Goal: Task Accomplishment & Management: Use online tool/utility

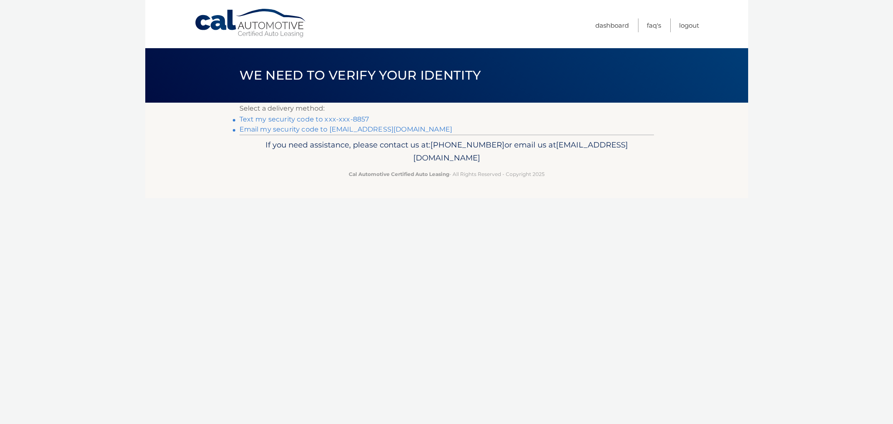
click at [328, 116] on link "Text my security code to xxx-xxx-8857" at bounding box center [305, 119] width 130 height 8
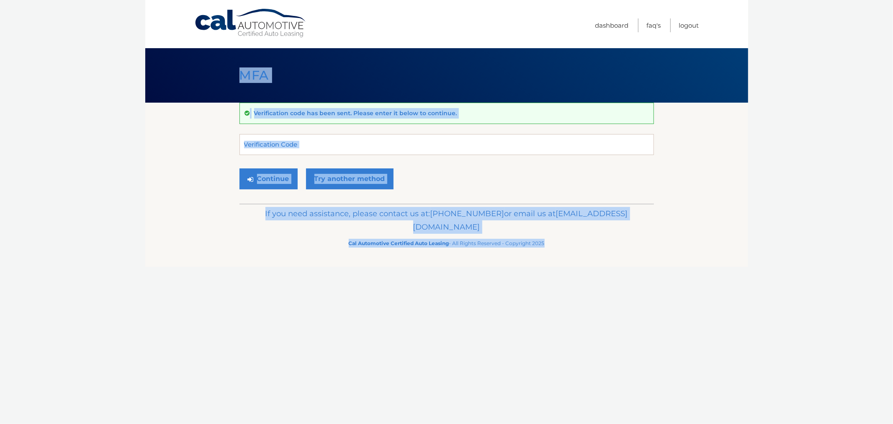
drag, startPoint x: 231, startPoint y: 75, endPoint x: 541, endPoint y: 239, distance: 351.0
click at [541, 239] on div "Cal Automotive Menu Dashboard FAQ's Logout MFA" at bounding box center [446, 212] width 603 height 424
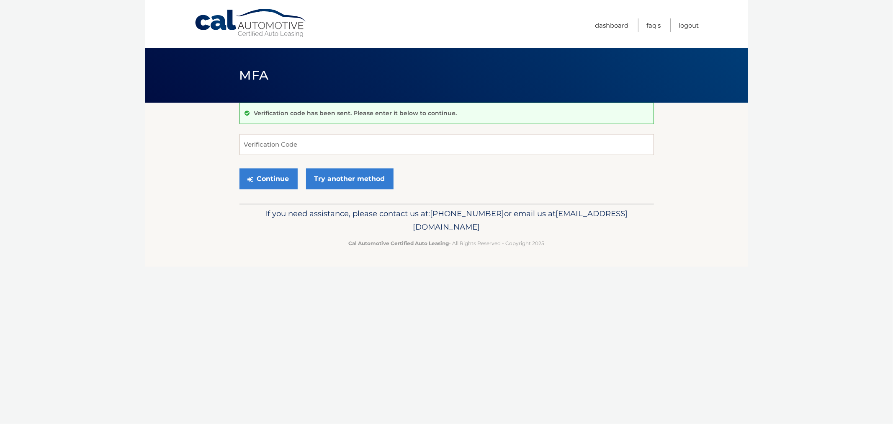
click at [563, 249] on div "If you need assistance, please contact us at: 609-807-3200 or email us at Custo…" at bounding box center [447, 227] width 415 height 47
click at [366, 147] on input "Verification Code" at bounding box center [447, 144] width 415 height 21
type input "867176"
click at [240, 168] on button "Continue" at bounding box center [269, 178] width 58 height 21
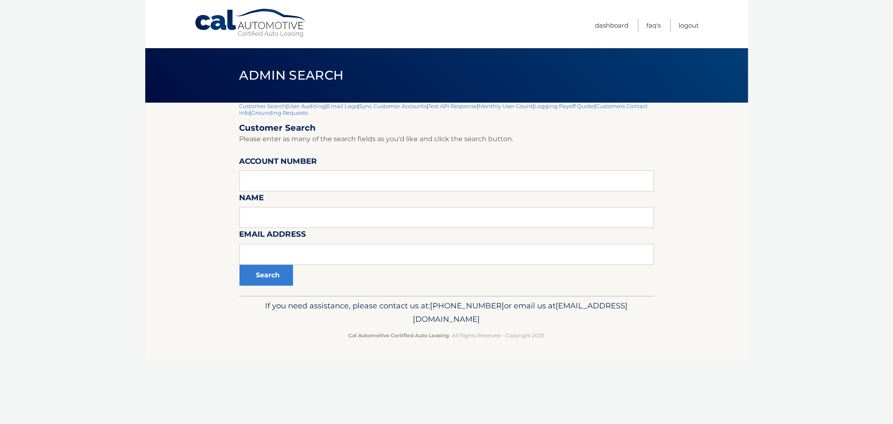
click at [200, 240] on section "Customer Search | User Auditing | Email Logs | Sync Customer Accounts | Test AP…" at bounding box center [446, 199] width 603 height 193
drag, startPoint x: 579, startPoint y: 349, endPoint x: 292, endPoint y: 305, distance: 290.4
click at [297, 303] on footer "If you need assistance, please contact us at: 609-807-3200 or email us at Custo…" at bounding box center [446, 328] width 603 height 64
click at [292, 305] on p "If you need assistance, please contact us at: 609-807-3200 or email us at Custo…" at bounding box center [447, 312] width 404 height 27
click at [555, 341] on div "If you need assistance, please contact us at: [PHONE_NUMBER] or email us at [EM…" at bounding box center [447, 319] width 415 height 47
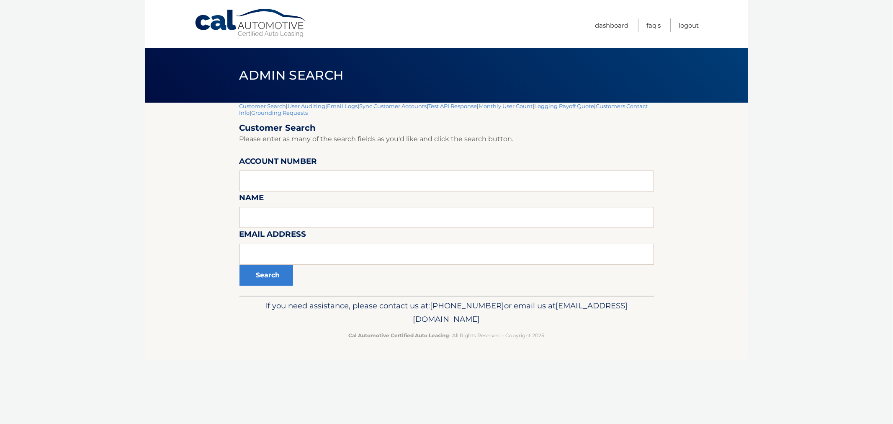
drag, startPoint x: 589, startPoint y: 384, endPoint x: 212, endPoint y: 391, distance: 376.7
click at [211, 392] on div "Cal Automotive Menu Dashboard FAQ's Logout |" at bounding box center [446, 212] width 603 height 424
drag, startPoint x: 287, startPoint y: 389, endPoint x: 289, endPoint y: 332, distance: 56.6
click at [287, 387] on div "Cal Automotive Menu Dashboard FAQ's Logout |" at bounding box center [446, 212] width 603 height 424
click at [290, 315] on p "If you need assistance, please contact us at: 609-807-3200 or email us at Custo…" at bounding box center [447, 312] width 404 height 27
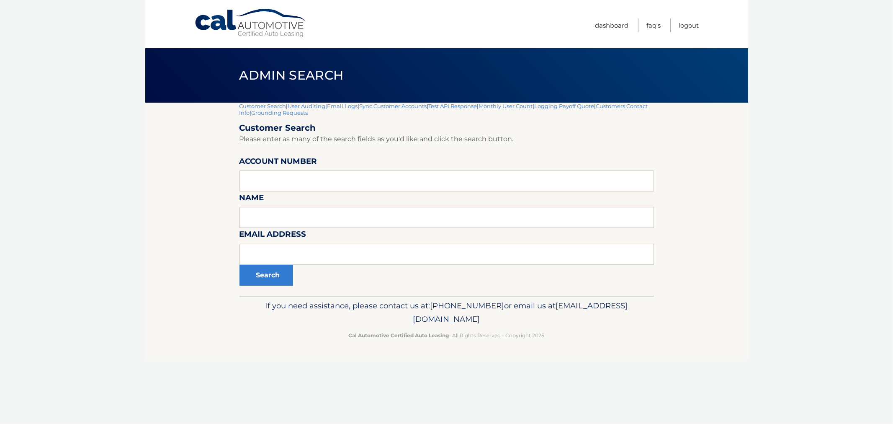
drag, startPoint x: 388, startPoint y: 314, endPoint x: 586, endPoint y: 351, distance: 201.0
click at [576, 349] on footer "If you need assistance, please contact us at: [PHONE_NUMBER] or email us at [EM…" at bounding box center [446, 328] width 603 height 64
click at [585, 351] on footer "If you need assistance, please contact us at: [PHONE_NUMBER] or email us at [EM…" at bounding box center [446, 328] width 603 height 64
click at [569, 342] on div "If you need assistance, please contact us at: [PHONE_NUMBER] or email us at [EM…" at bounding box center [447, 319] width 415 height 47
drag, startPoint x: 559, startPoint y: 340, endPoint x: 281, endPoint y: 302, distance: 280.7
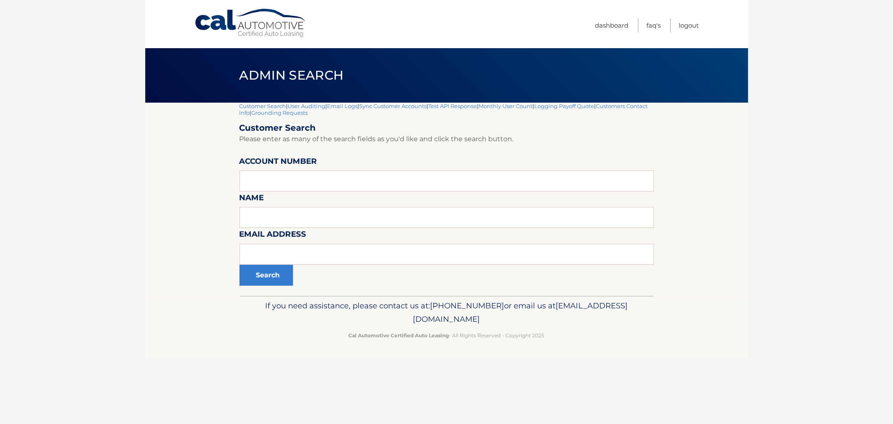
click at [276, 311] on div "If you need assistance, please contact us at: [PHONE_NUMBER] or email us at [EM…" at bounding box center [447, 319] width 415 height 47
click at [285, 299] on p "If you need assistance, please contact us at: 609-807-3200 or email us at Custo…" at bounding box center [447, 312] width 404 height 27
drag, startPoint x: 299, startPoint y: 308, endPoint x: 587, endPoint y: 336, distance: 289.5
click at [586, 336] on div "If you need assistance, please contact us at: 609-807-3200 or email us at Custo…" at bounding box center [447, 319] width 415 height 47
drag, startPoint x: 591, startPoint y: 338, endPoint x: 161, endPoint y: 424, distance: 438.6
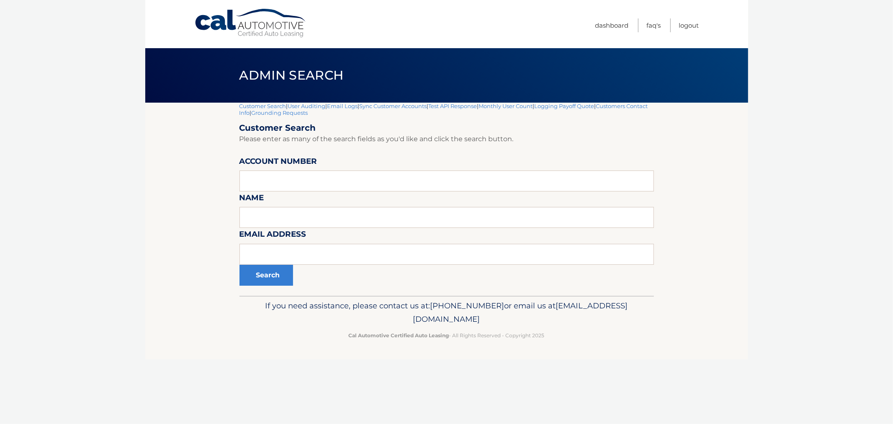
click at [590, 339] on p "Cal Automotive Certified Auto Leasing - All Rights Reserved - Copyright 2025" at bounding box center [447, 335] width 404 height 9
drag, startPoint x: 723, startPoint y: 74, endPoint x: 245, endPoint y: 104, distance: 478.5
click at [691, 80] on div "Admin Search" at bounding box center [446, 75] width 603 height 54
drag, startPoint x: 231, startPoint y: 63, endPoint x: 564, endPoint y: 343, distance: 435.5
click at [564, 343] on div "Cal Automotive Menu Dashboard FAQ's Logout |" at bounding box center [446, 212] width 603 height 424
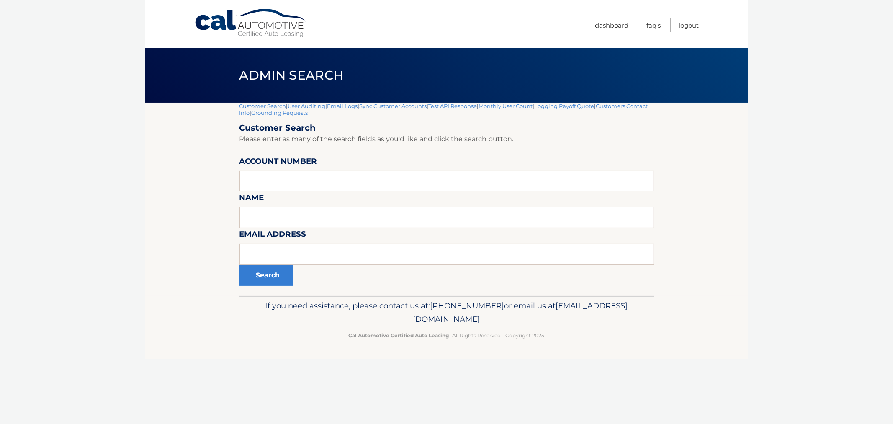
click at [564, 343] on footer "If you need assistance, please contact us at: 609-807-3200 or email us at Custo…" at bounding box center [446, 328] width 603 height 64
drag, startPoint x: 560, startPoint y: 341, endPoint x: 207, endPoint y: 77, distance: 441.5
click at [206, 77] on div "Cal Automotive Menu Dashboard FAQ's Logout |" at bounding box center [446, 212] width 603 height 424
click at [212, 70] on div "Admin Search" at bounding box center [446, 75] width 603 height 54
drag, startPoint x: 215, startPoint y: 66, endPoint x: 562, endPoint y: 339, distance: 441.5
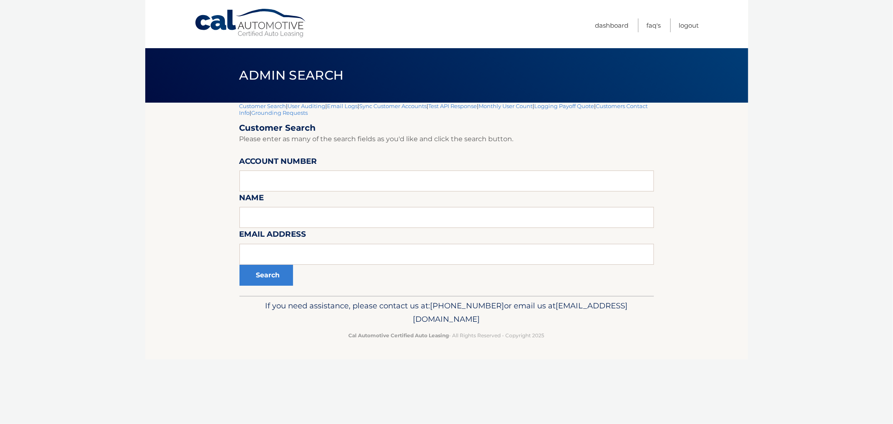
click at [560, 332] on div "Cal Automotive Menu Dashboard FAQ's Logout |" at bounding box center [446, 212] width 603 height 424
click at [302, 299] on p "If you need assistance, please contact us at: 609-807-3200 or email us at Custo…" at bounding box center [447, 312] width 404 height 27
drag, startPoint x: 310, startPoint y: 307, endPoint x: 576, endPoint y: 354, distance: 270.4
click at [576, 354] on footer "If you need assistance, please contact us at: 609-807-3200 or email us at Custo…" at bounding box center [446, 328] width 603 height 64
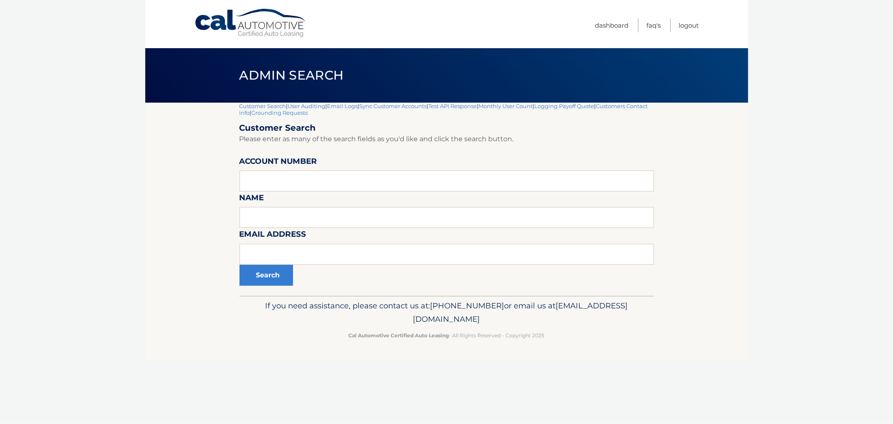
drag, startPoint x: 573, startPoint y: 342, endPoint x: 229, endPoint y: 72, distance: 437.2
click at [209, 54] on div "Cal Automotive Menu Dashboard FAQ's Logout |" at bounding box center [446, 212] width 603 height 424
click at [229, 73] on div "Admin Search" at bounding box center [446, 75] width 603 height 54
drag, startPoint x: 250, startPoint y: 90, endPoint x: 567, endPoint y: 346, distance: 408.0
click at [567, 348] on div "Cal Automotive Menu Dashboard FAQ's Logout |" at bounding box center [446, 212] width 603 height 424
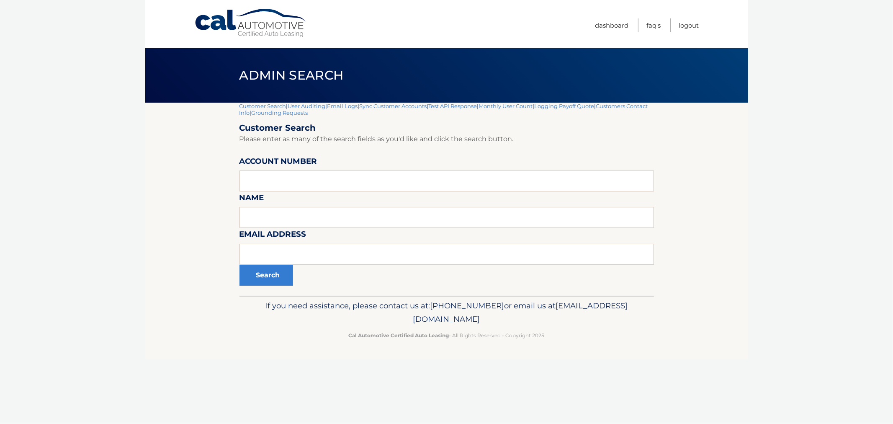
click at [567, 346] on footer "If you need assistance, please contact us at: 609-807-3200 or email us at Custo…" at bounding box center [446, 328] width 603 height 64
drag, startPoint x: 569, startPoint y: 337, endPoint x: 194, endPoint y: 57, distance: 467.6
click at [194, 57] on div "Cal Automotive Menu Dashboard FAQ's Logout |" at bounding box center [446, 212] width 603 height 424
click at [203, 64] on div "Admin Search" at bounding box center [446, 75] width 603 height 54
drag, startPoint x: 218, startPoint y: 64, endPoint x: 639, endPoint y: 359, distance: 514.0
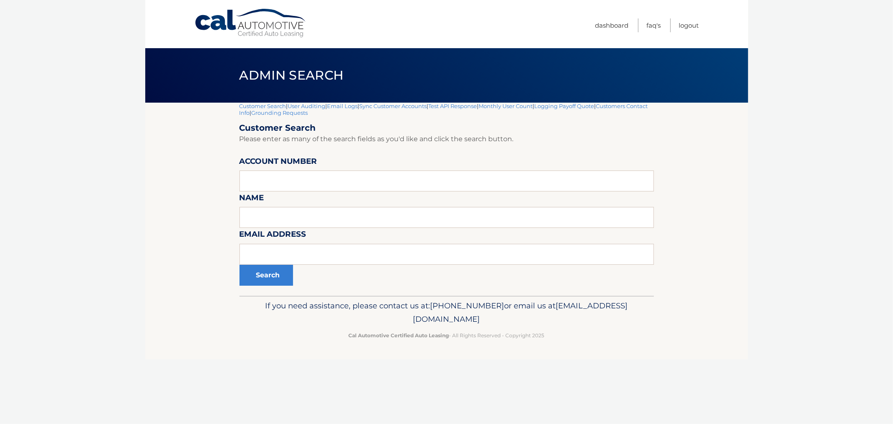
click at [639, 359] on div "Cal Automotive Menu Dashboard FAQ's Logout |" at bounding box center [446, 212] width 603 height 424
click at [95, 276] on body "Cal Automotive Menu Dashboard FAQ's Logout |" at bounding box center [446, 212] width 893 height 424
click at [282, 174] on input "text" at bounding box center [447, 180] width 415 height 21
type input "44455895526"
click at [240, 265] on button "Search" at bounding box center [267, 275] width 54 height 21
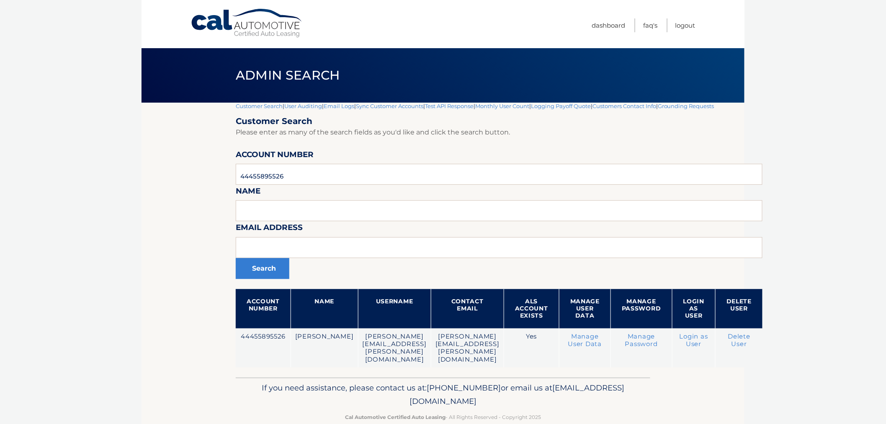
click at [152, 249] on section "Customer Search | User Auditing | Email Logs | Sync Customer Accounts | Test AP…" at bounding box center [443, 240] width 603 height 275
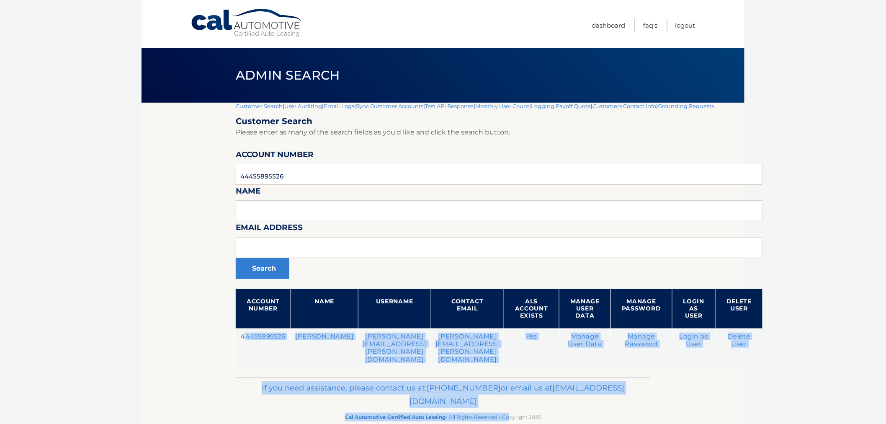
drag, startPoint x: 245, startPoint y: 339, endPoint x: 520, endPoint y: 405, distance: 283.0
click at [518, 405] on div "Cal Automotive Menu Dashboard FAQ's Logout |" at bounding box center [443, 212] width 603 height 424
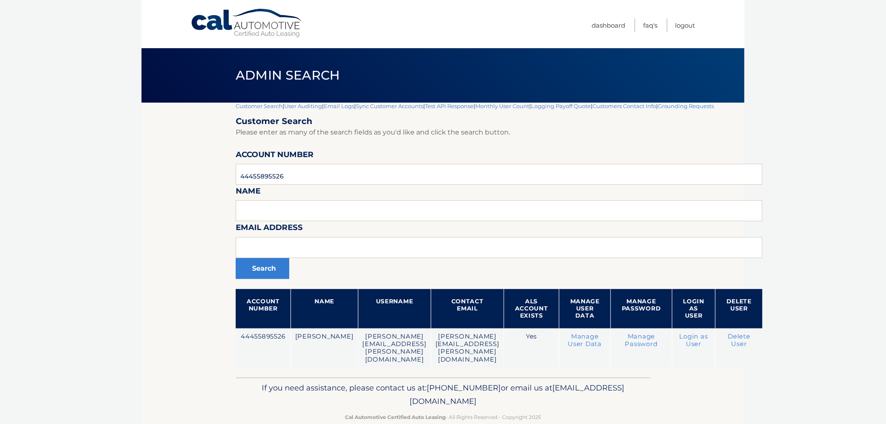
click at [555, 419] on footer "If you need assistance, please contact us at: 609-807-3200 or email us at Custo…" at bounding box center [443, 409] width 603 height 64
drag, startPoint x: 578, startPoint y: 409, endPoint x: 188, endPoint y: 343, distance: 396.3
click at [178, 351] on div "Cal Automotive Menu Dashboard FAQ's Logout |" at bounding box center [443, 212] width 603 height 424
click at [189, 343] on section "Customer Search | User Auditing | Email Logs | Sync Customer Accounts | Test AP…" at bounding box center [443, 240] width 603 height 275
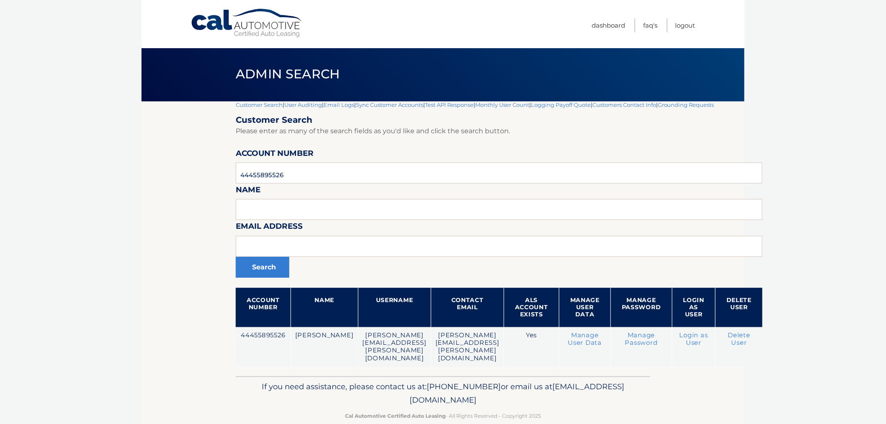
drag, startPoint x: 221, startPoint y: 333, endPoint x: 637, endPoint y: 423, distance: 426.0
click at [612, 422] on div "Cal Automotive Menu Dashboard FAQ's Logout |" at bounding box center [443, 211] width 603 height 424
click at [615, 408] on footer "If you need assistance, please contact us at: 609-807-3200 or email us at Custo…" at bounding box center [443, 408] width 603 height 64
click at [604, 405] on div "If you need assistance, please contact us at: 609-807-3200 or email us at Custo…" at bounding box center [443, 399] width 415 height 47
click at [589, 412] on footer "If you need assistance, please contact us at: 609-807-3200 or email us at Custo…" at bounding box center [443, 408] width 603 height 64
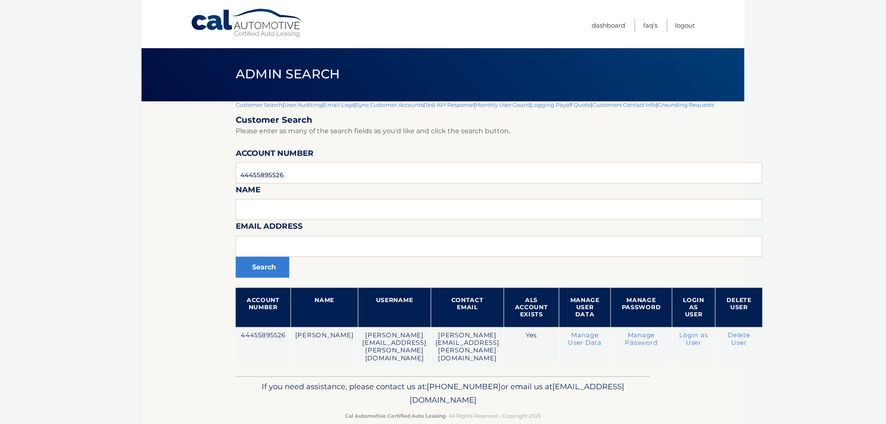
drag, startPoint x: 572, startPoint y: 405, endPoint x: 206, endPoint y: 333, distance: 373.1
click at [206, 333] on div "Cal Automotive Menu Dashboard FAQ's Logout |" at bounding box center [443, 211] width 603 height 424
click at [232, 338] on section "Customer Search | User Auditing | Email Logs | Sync Customer Accounts | Test AP…" at bounding box center [443, 238] width 603 height 275
drag, startPoint x: 329, startPoint y: 347, endPoint x: 587, endPoint y: 423, distance: 269.5
click at [587, 423] on div "Cal Automotive Menu Dashboard FAQ's Logout |" at bounding box center [443, 211] width 603 height 424
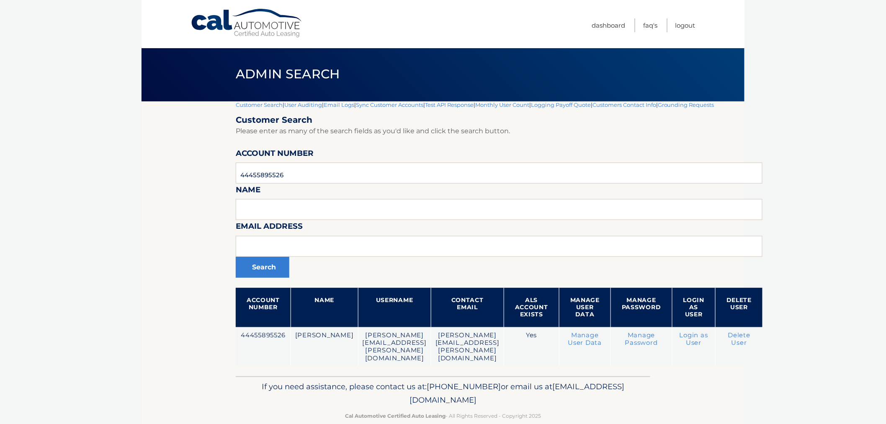
click at [563, 406] on div "If you need assistance, please contact us at: 609-807-3200 or email us at Custo…" at bounding box center [443, 399] width 415 height 47
click at [558, 411] on p "Cal Automotive Certified Auto Leasing - All Rights Reserved - Copyright 2025" at bounding box center [443, 415] width 404 height 9
drag, startPoint x: 236, startPoint y: 340, endPoint x: 621, endPoint y: 421, distance: 393.7
click at [613, 423] on html "Cal Automotive Menu Dashboard FAQ's Logout" at bounding box center [443, 211] width 886 height 424
click at [593, 408] on footer "If you need assistance, please contact us at: 609-807-3200 or email us at Custo…" at bounding box center [443, 408] width 603 height 64
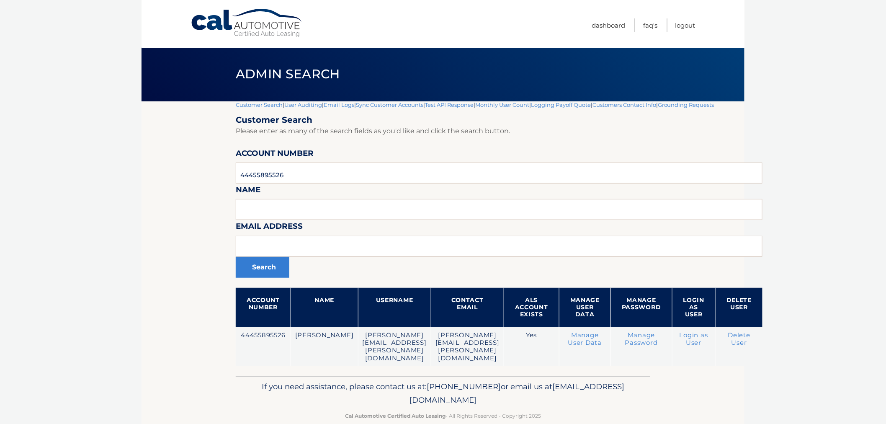
click at [589, 407] on footer "If you need assistance, please contact us at: 609-807-3200 or email us at Custo…" at bounding box center [443, 408] width 603 height 64
drag, startPoint x: 589, startPoint y: 407, endPoint x: 248, endPoint y: 356, distance: 345.6
click at [263, 376] on footer "If you need assistance, please contact us at: 609-807-3200 or email us at Custo…" at bounding box center [443, 408] width 603 height 64
click at [247, 355] on div "Customer Search | User Auditing | Email Logs | Sync Customer Accounts | Test AP…" at bounding box center [499, 238] width 527 height 275
drag, startPoint x: 228, startPoint y: 332, endPoint x: 579, endPoint y: 445, distance: 369.1
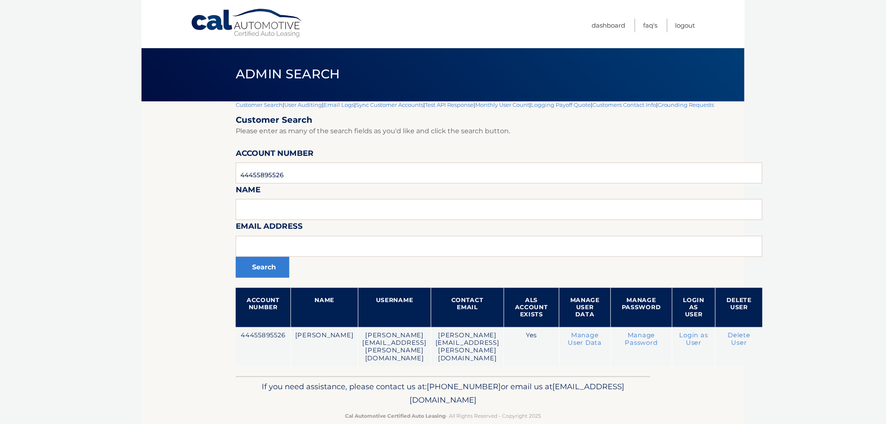
click at [579, 423] on html "Cal Automotive Menu Dashboard FAQ's Logout" at bounding box center [443, 211] width 886 height 424
drag, startPoint x: 597, startPoint y: 421, endPoint x: 586, endPoint y: 416, distance: 12.6
click at [596, 421] on footer "If you need assistance, please contact us at: 609-807-3200 or email us at Custo…" at bounding box center [443, 408] width 603 height 64
click at [577, 411] on footer "If you need assistance, please contact us at: 609-807-3200 or email us at Custo…" at bounding box center [443, 408] width 603 height 64
drag, startPoint x: 572, startPoint y: 404, endPoint x: 227, endPoint y: 365, distance: 347.8
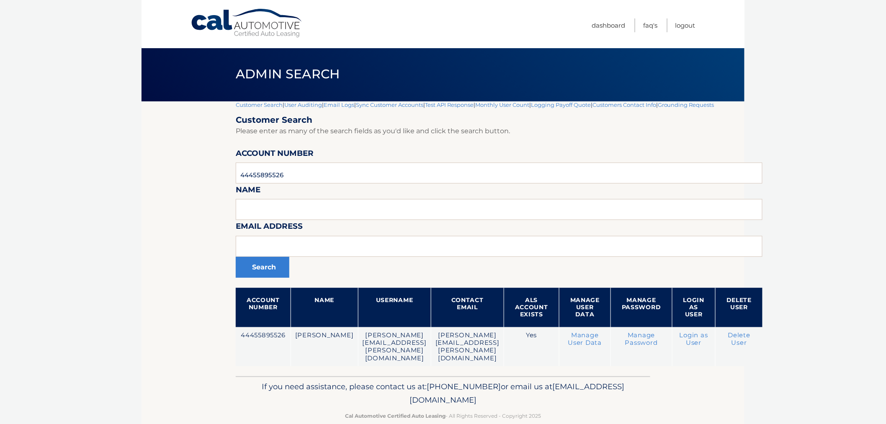
click at [227, 376] on footer "If you need assistance, please contact us at: 609-807-3200 or email us at Custo…" at bounding box center [443, 408] width 603 height 64
click at [223, 376] on footer "If you need assistance, please contact us at: 609-807-3200 or email us at Custo…" at bounding box center [443, 408] width 603 height 64
drag, startPoint x: 238, startPoint y: 333, endPoint x: 568, endPoint y: 428, distance: 343.2
click at [568, 423] on html "Cal Automotive Menu Dashboard FAQ's Logout" at bounding box center [443, 211] width 886 height 424
click at [568, 408] on footer "If you need assistance, please contact us at: 609-807-3200 or email us at Custo…" at bounding box center [443, 408] width 603 height 64
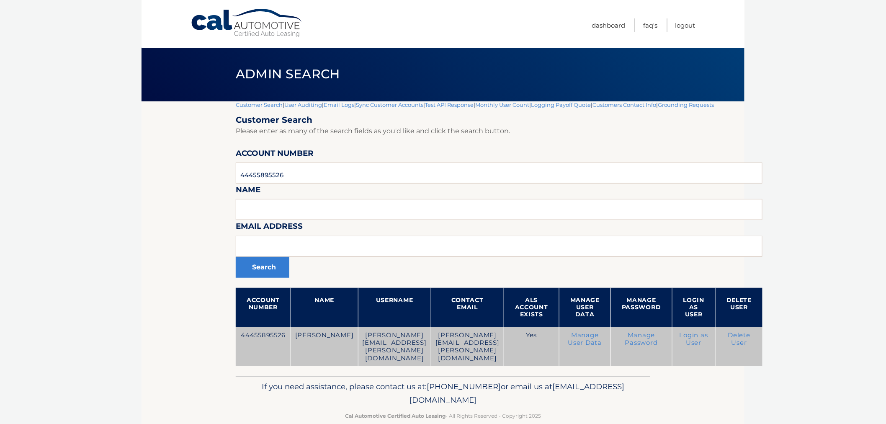
drag, startPoint x: 545, startPoint y: 405, endPoint x: 245, endPoint y: 336, distance: 307.7
click at [245, 336] on div "Cal Automotive Menu Dashboard FAQ's Logout |" at bounding box center [443, 211] width 603 height 424
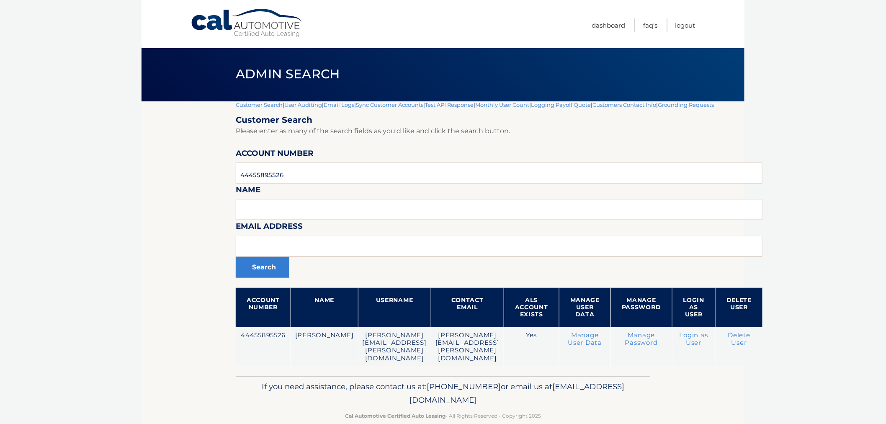
click at [235, 337] on section "Customer Search | User Auditing | Email Logs | Sync Customer Accounts | Test AP…" at bounding box center [443, 238] width 603 height 275
drag, startPoint x: 372, startPoint y: 369, endPoint x: 585, endPoint y: 416, distance: 218.1
click at [585, 416] on div "Cal Automotive Menu Dashboard FAQ's Logout |" at bounding box center [443, 211] width 603 height 424
click at [585, 411] on p "Cal Automotive Certified Auto Leasing - All Rights Reserved - Copyright 2025" at bounding box center [443, 415] width 404 height 9
drag, startPoint x: 458, startPoint y: 393, endPoint x: 234, endPoint y: 336, distance: 231.6
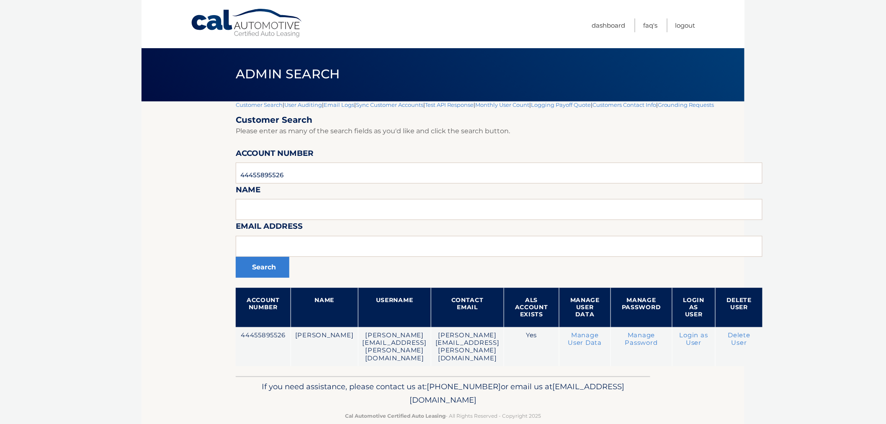
click at [237, 336] on div "Cal Automotive Menu Dashboard FAQ's Logout |" at bounding box center [443, 211] width 603 height 424
click at [233, 336] on section "Customer Search | User Auditing | Email Logs | Sync Customer Accounts | Test AP…" at bounding box center [443, 238] width 603 height 275
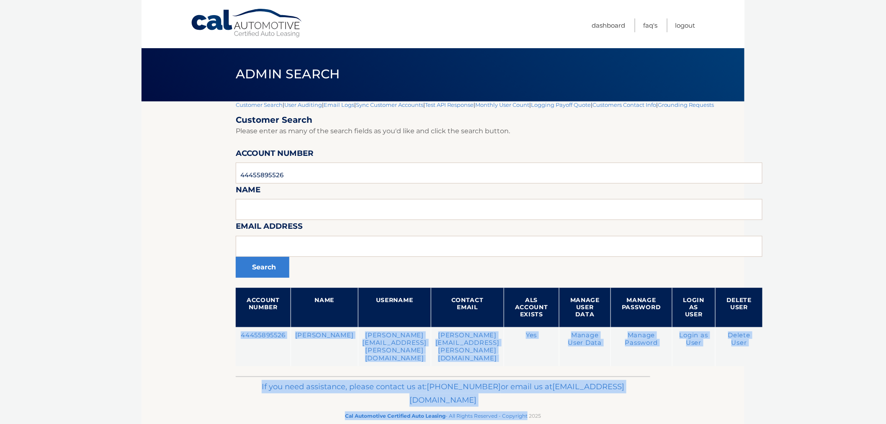
drag, startPoint x: 241, startPoint y: 332, endPoint x: 550, endPoint y: 401, distance: 316.0
click at [549, 402] on div "Cal Automotive Menu Dashboard FAQ's Logout |" at bounding box center [443, 211] width 603 height 424
click at [550, 411] on p "Cal Automotive Certified Auto Leasing - All Rights Reserved - Copyright 2025" at bounding box center [443, 415] width 404 height 9
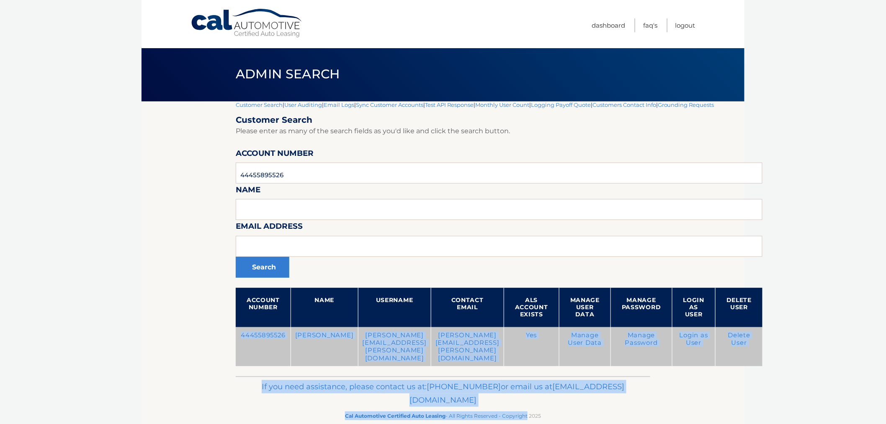
drag, startPoint x: 549, startPoint y: 400, endPoint x: 239, endPoint y: 339, distance: 316.0
click at [239, 339] on div "Cal Automotive Menu Dashboard FAQ's Logout |" at bounding box center [443, 211] width 603 height 424
click at [238, 339] on td "44455895526" at bounding box center [263, 346] width 55 height 39
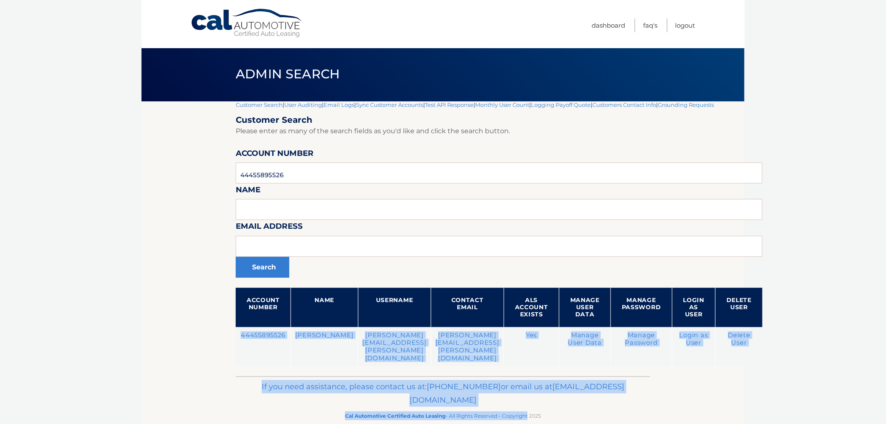
drag, startPoint x: 239, startPoint y: 333, endPoint x: 560, endPoint y: 395, distance: 326.8
click at [558, 401] on div "Cal Automotive Menu Dashboard FAQ's Logout |" at bounding box center [443, 211] width 603 height 424
click at [560, 395] on div "If you need assistance, please contact us at: 609-807-3200 or email us at Custo…" at bounding box center [443, 399] width 415 height 47
drag, startPoint x: 559, startPoint y: 400, endPoint x: 232, endPoint y: 339, distance: 333.1
click at [232, 339] on div "Cal Automotive Menu Dashboard FAQ's Logout |" at bounding box center [443, 211] width 603 height 424
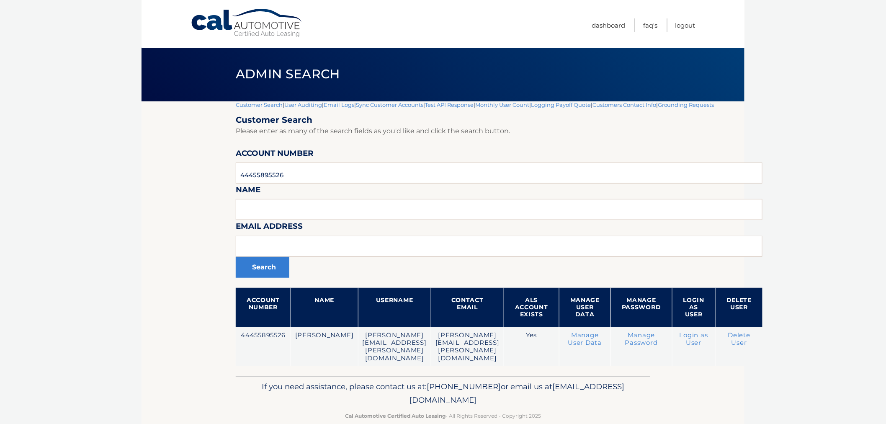
click at [232, 339] on section "Customer Search | User Auditing | Email Logs | Sync Customer Accounts | Test AP…" at bounding box center [443, 238] width 603 height 275
drag, startPoint x: 225, startPoint y: 338, endPoint x: 582, endPoint y: 375, distance: 358.8
click at [582, 375] on div "Cal Automotive Menu Dashboard FAQ's Logout |" at bounding box center [443, 211] width 603 height 424
click at [575, 411] on p "Cal Automotive Certified Auto Leasing - All Rights Reserved - Copyright 2025" at bounding box center [443, 415] width 404 height 9
drag, startPoint x: 554, startPoint y: 409, endPoint x: 232, endPoint y: 343, distance: 328.7
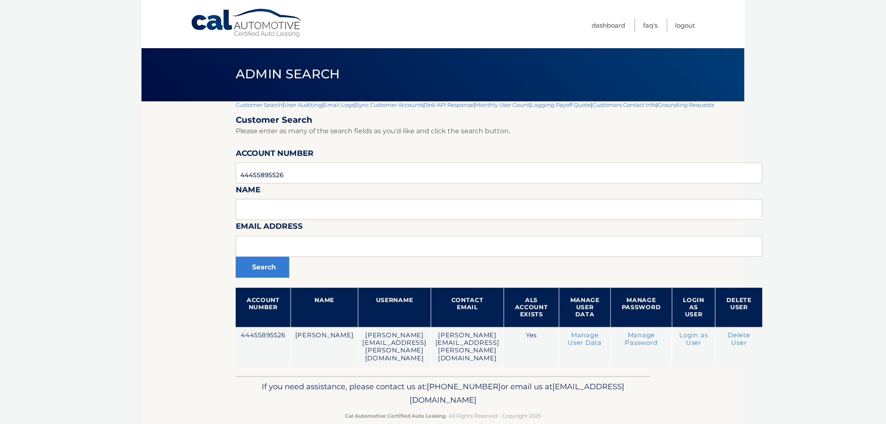
click at [232, 343] on div "Cal Automotive Menu Dashboard FAQ's Logout |" at bounding box center [443, 211] width 603 height 424
click at [230, 343] on section "Customer Search | User Auditing | Email Logs | Sync Customer Accounts | Test AP…" at bounding box center [443, 238] width 603 height 275
drag, startPoint x: 229, startPoint y: 336, endPoint x: 621, endPoint y: 403, distance: 397.7
click at [621, 403] on div "Cal Automotive Menu Dashboard FAQ's Logout |" at bounding box center [443, 211] width 603 height 424
click at [621, 411] on p "Cal Automotive Certified Auto Leasing - All Rights Reserved - Copyright 2025" at bounding box center [443, 415] width 404 height 9
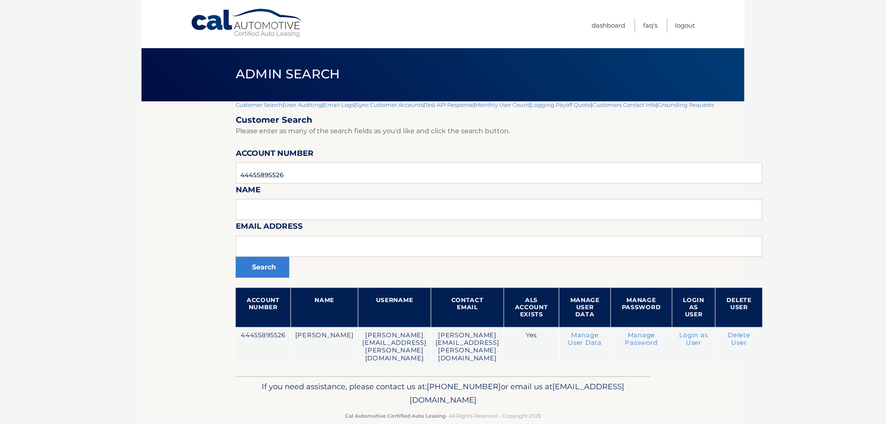
drag, startPoint x: 621, startPoint y: 403, endPoint x: 197, endPoint y: 329, distance: 430.3
click at [200, 330] on div "Cal Automotive Menu Dashboard FAQ's Logout |" at bounding box center [443, 211] width 603 height 424
click at [164, 314] on section "Customer Search | User Auditing | Email Logs | Sync Customer Accounts | Test AP…" at bounding box center [443, 238] width 603 height 275
drag, startPoint x: 170, startPoint y: 328, endPoint x: 671, endPoint y: 383, distance: 504.0
click at [672, 383] on div "Cal Automotive Menu Dashboard FAQ's Logout |" at bounding box center [443, 211] width 603 height 424
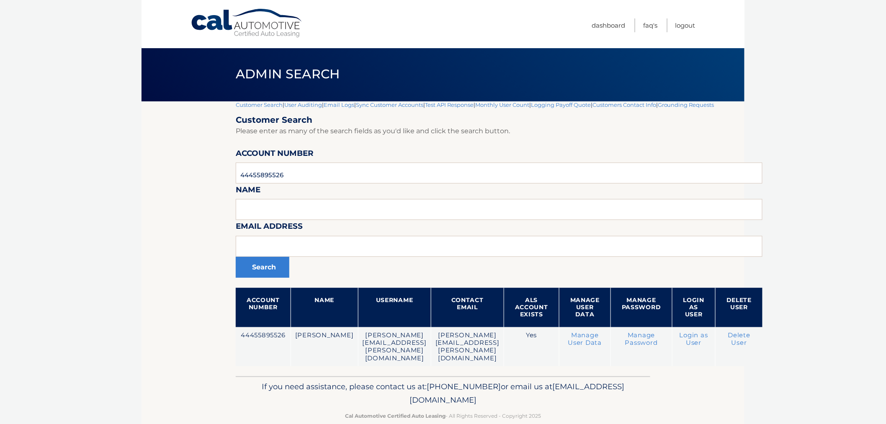
drag, startPoint x: 671, startPoint y: 383, endPoint x: 648, endPoint y: 403, distance: 29.7
click at [670, 384] on footer "If you need assistance, please contact us at: 609-807-3200 or email us at Custo…" at bounding box center [443, 408] width 603 height 64
click at [647, 403] on div "If you need assistance, please contact us at: 609-807-3200 or email us at Custo…" at bounding box center [443, 399] width 415 height 47
click at [256, 107] on link "Customer Search" at bounding box center [259, 104] width 47 height 7
